Goal: Task Accomplishment & Management: Manage account settings

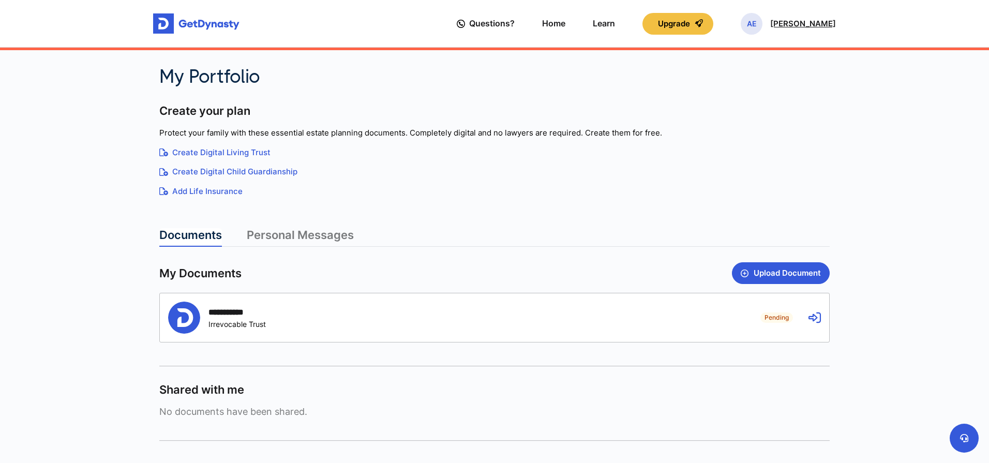
click at [792, 20] on p "[PERSON_NAME]" at bounding box center [804, 24] width 66 height 8
click at [757, 55] on link "Profile" at bounding box center [765, 59] width 107 height 27
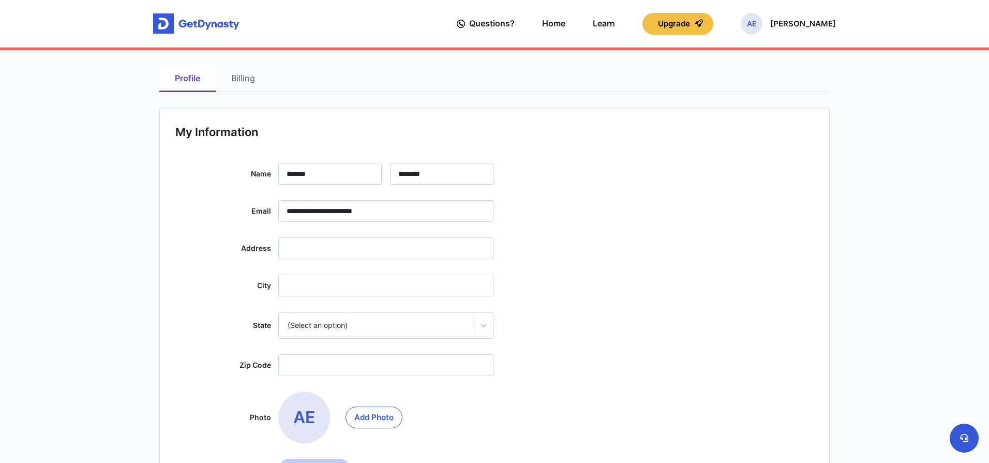
click at [232, 71] on link "Billing" at bounding box center [243, 79] width 55 height 26
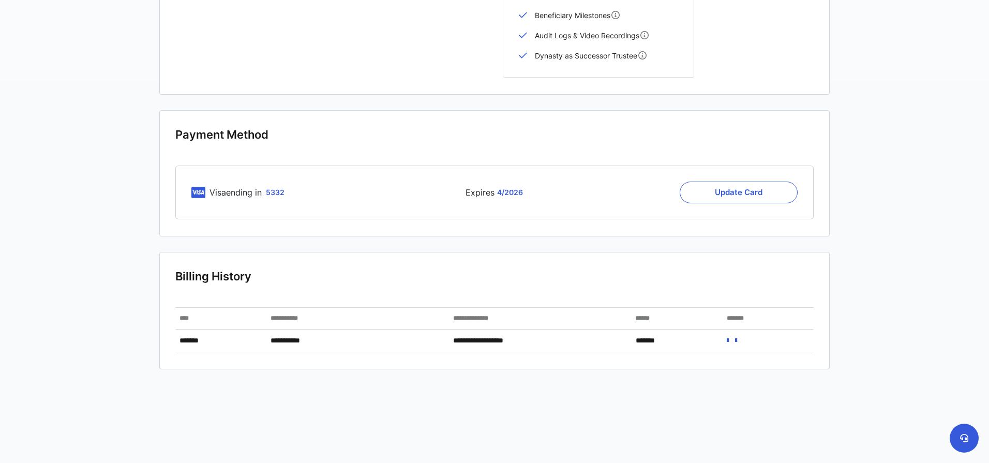
scroll to position [384, 0]
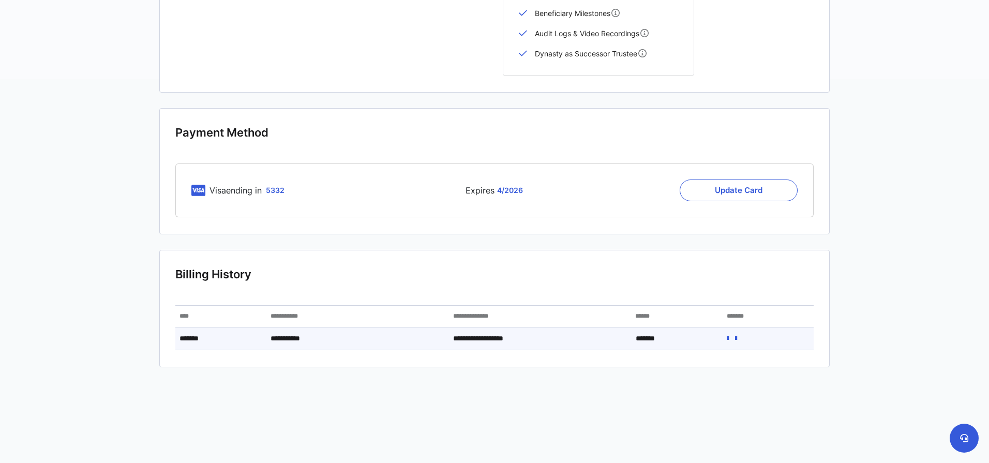
click at [193, 336] on div "*******" at bounding box center [220, 339] width 91 height 22
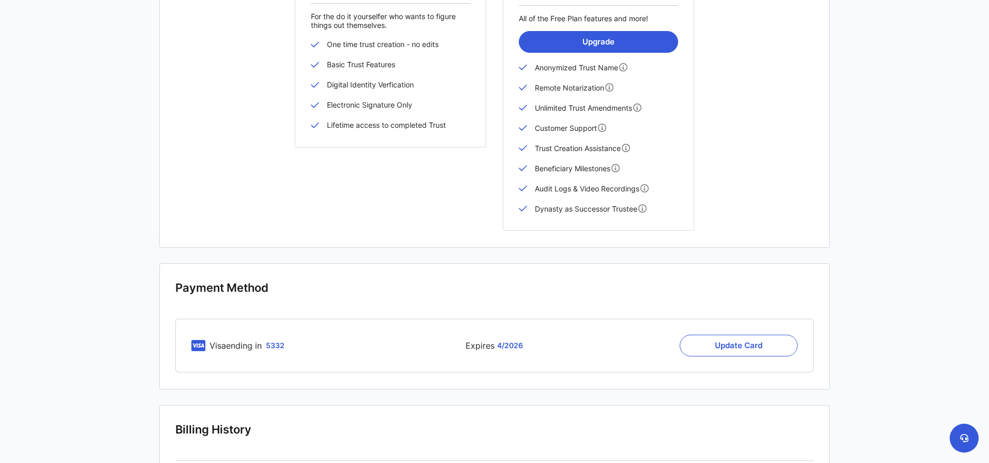
scroll to position [38, 0]
